Goal: Task Accomplishment & Management: Complete application form

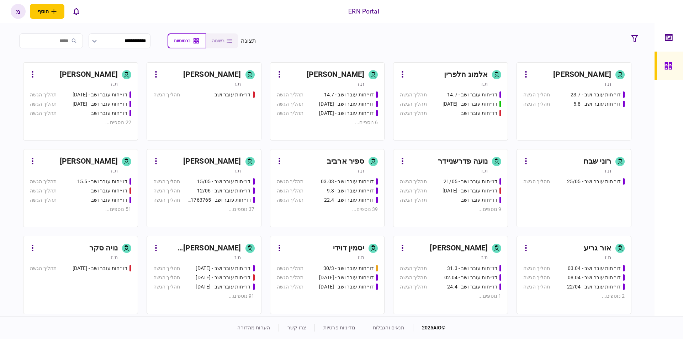
click at [573, 111] on div "דו״חות עובר ושב - 23.7 תהליך הגשה דו״חות עובר ושב - 5.8 תהליך הגשה" at bounding box center [574, 112] width 101 height 43
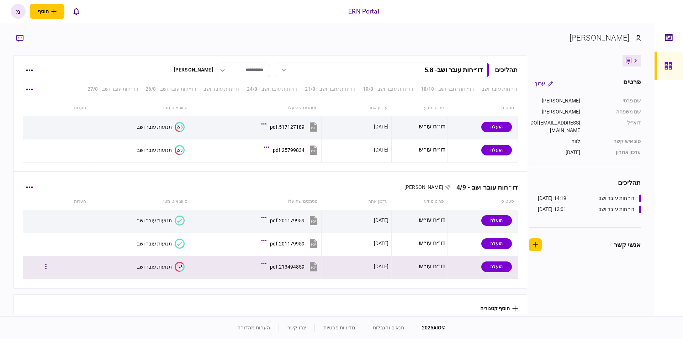
scroll to position [777, 0]
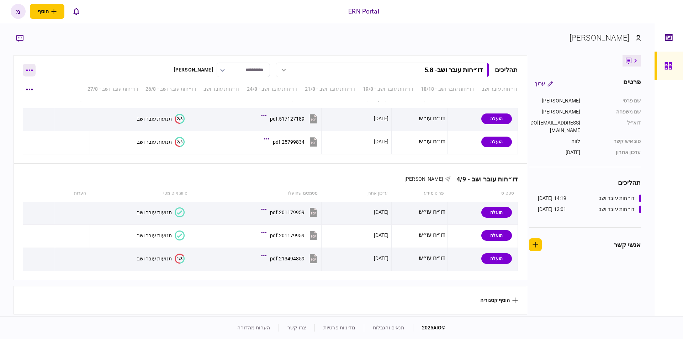
click at [28, 72] on button "button" at bounding box center [29, 70] width 13 height 13
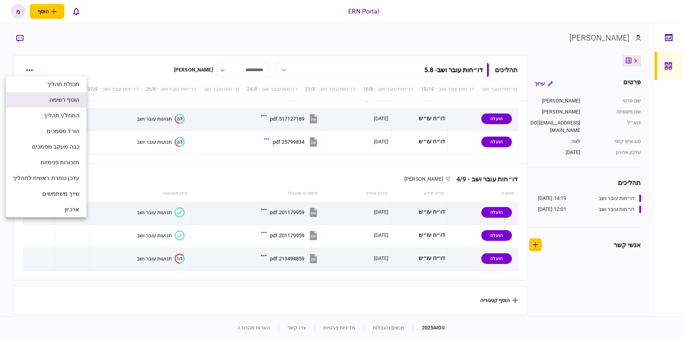
click at [36, 101] on li "הוסף רשימה" at bounding box center [46, 100] width 81 height 16
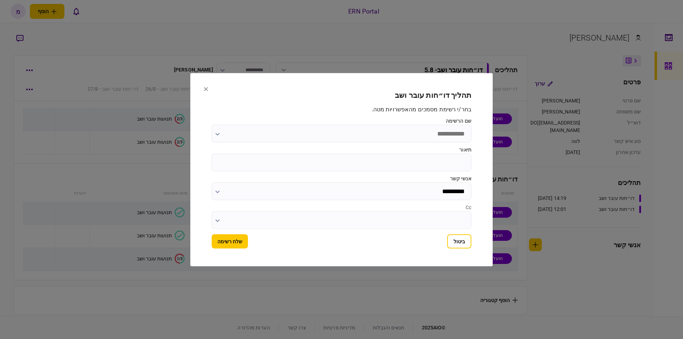
click at [436, 157] on input "תיאור" at bounding box center [342, 162] width 260 height 18
click at [431, 133] on input "שם הרשימה" at bounding box center [342, 134] width 260 height 18
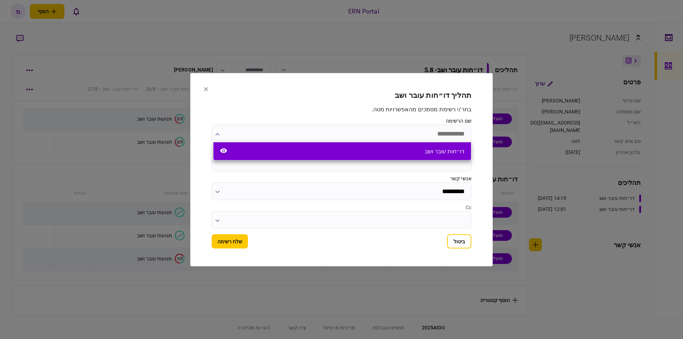
click at [408, 154] on div "דו״חות עובר ושב" at bounding box center [343, 151] width 258 height 18
type input "**********"
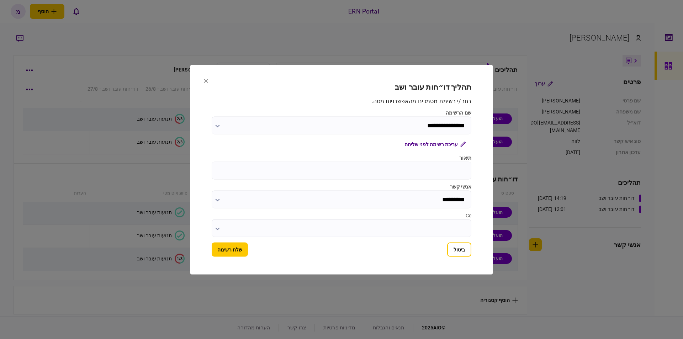
click at [385, 168] on input "תיאור" at bounding box center [342, 171] width 260 height 18
type input "***"
click at [229, 252] on button "שלח רשימה" at bounding box center [230, 249] width 36 height 14
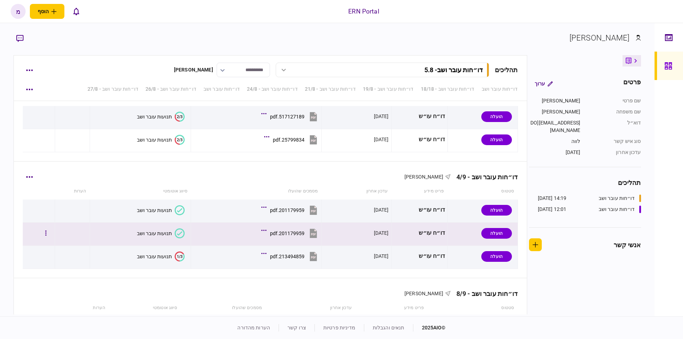
scroll to position [847, 0]
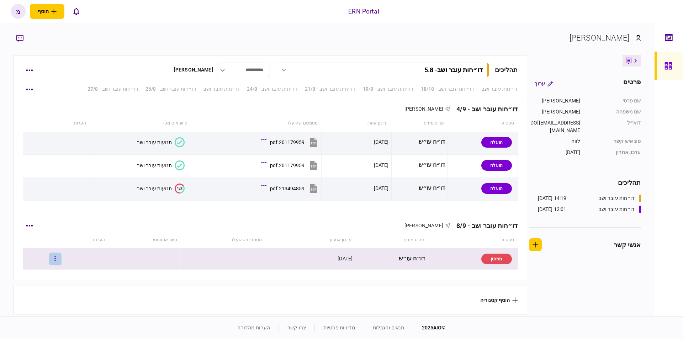
click at [59, 253] on button "button" at bounding box center [55, 259] width 13 height 13
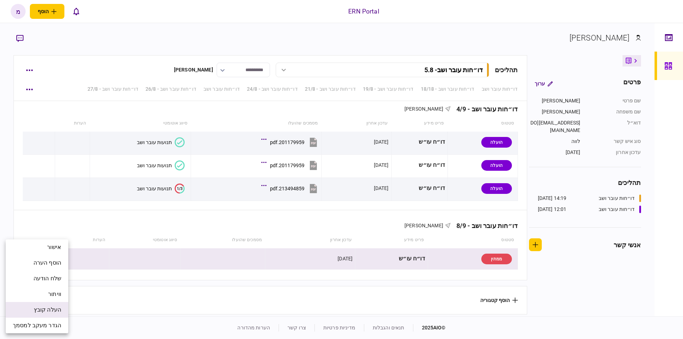
click at [30, 304] on li "העלה קובץ" at bounding box center [37, 310] width 63 height 16
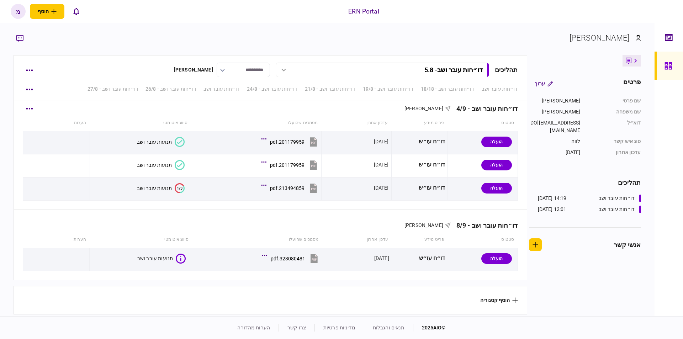
scroll to position [847, 0]
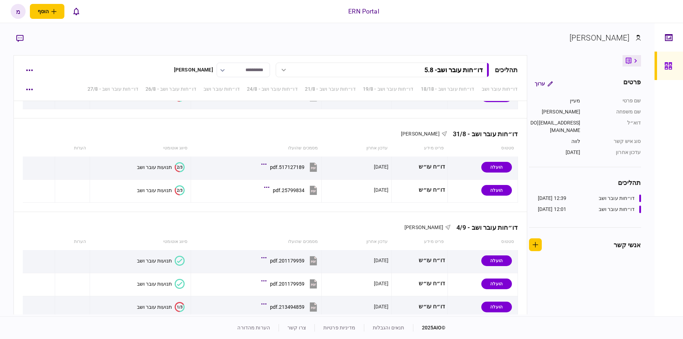
scroll to position [847, 0]
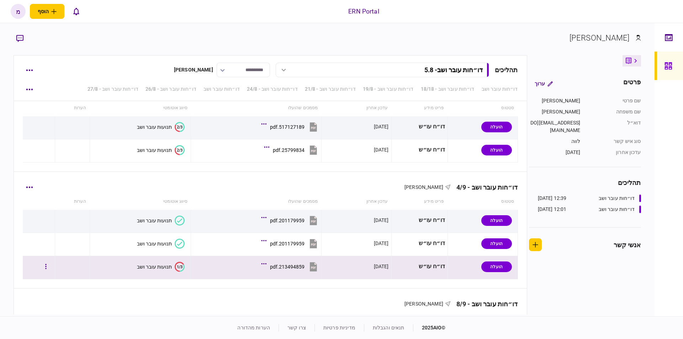
scroll to position [847, 0]
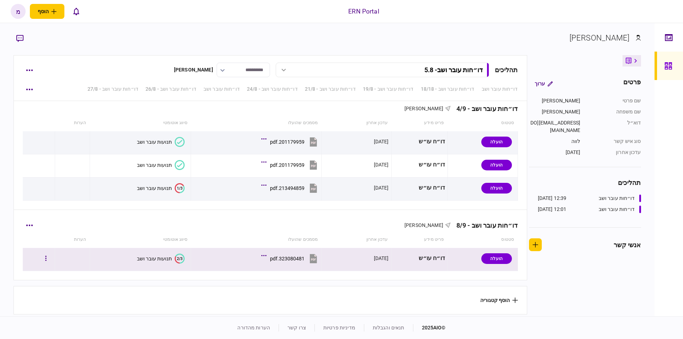
click at [179, 257] on text "2/3" at bounding box center [180, 258] width 6 height 5
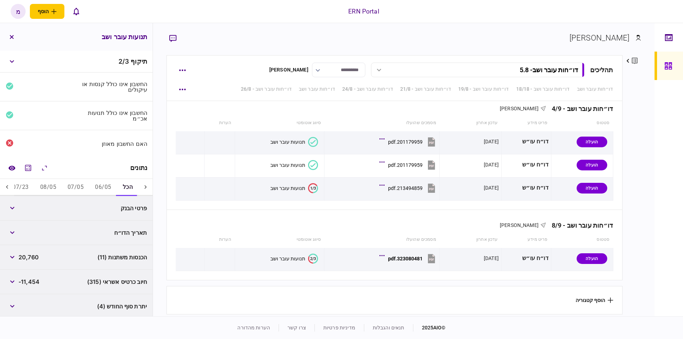
click at [101, 187] on button "06/05" at bounding box center [102, 187] width 27 height 17
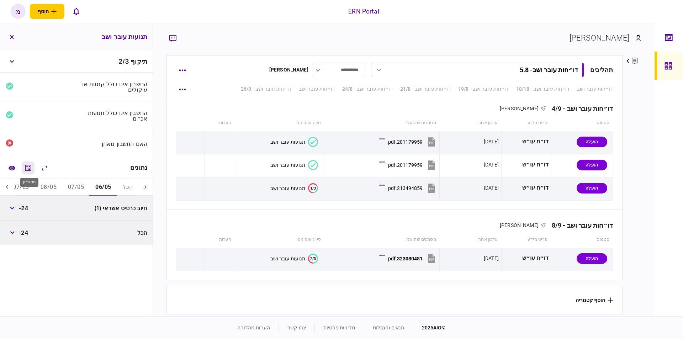
click at [31, 165] on icon "מחשבון" at bounding box center [28, 168] width 9 height 9
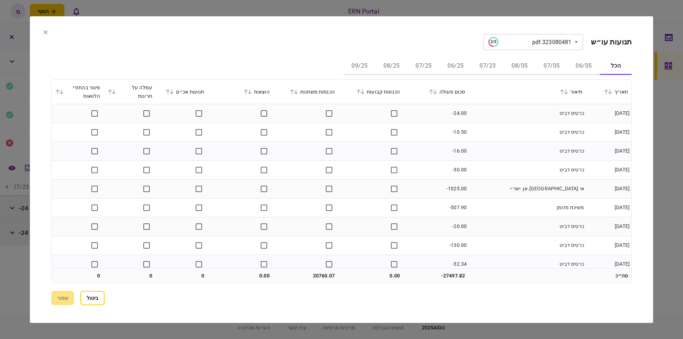
click at [582, 64] on button "06/05" at bounding box center [584, 66] width 32 height 17
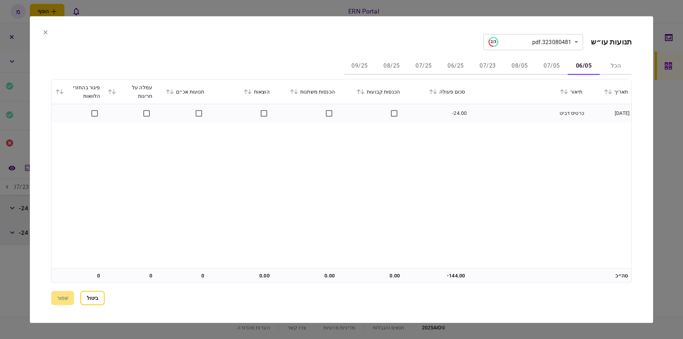
click at [46, 29] on section "**********" at bounding box center [342, 169] width 624 height 307
click at [44, 33] on icon at bounding box center [46, 32] width 4 height 4
